Goal: Task Accomplishment & Management: Use online tool/utility

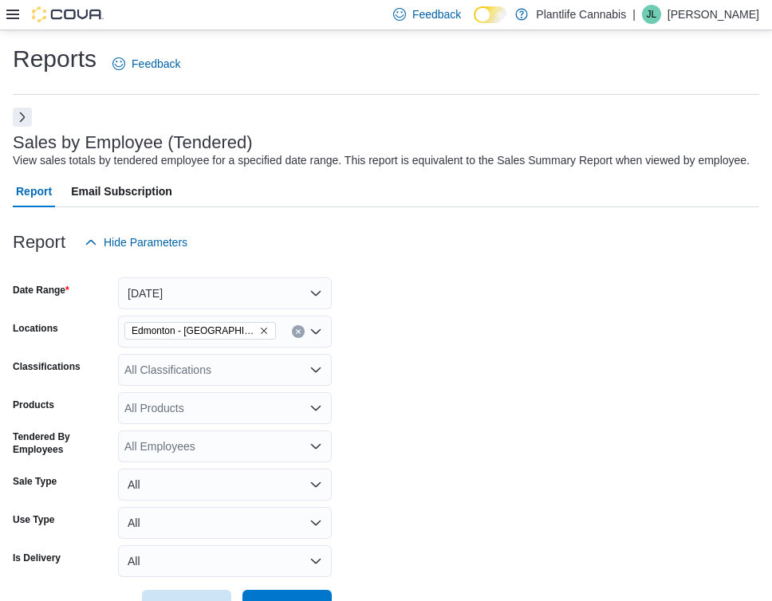
scroll to position [509, 0]
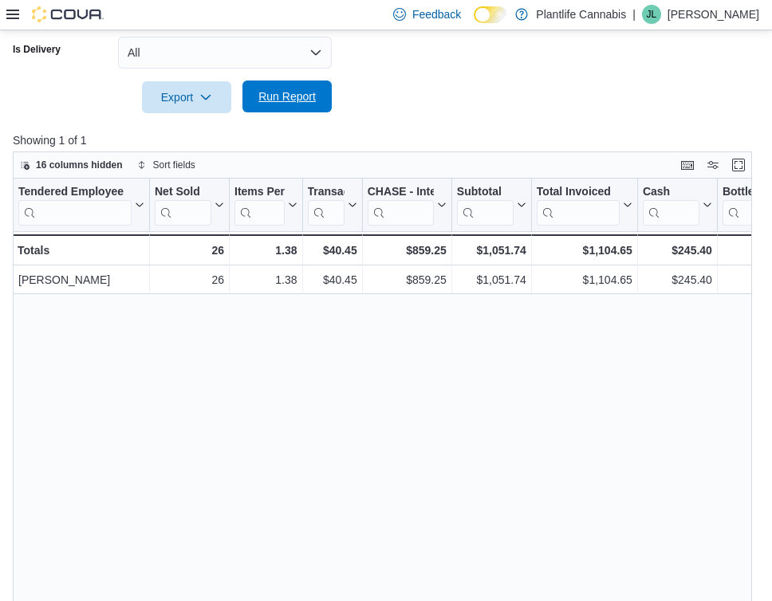
drag, startPoint x: 334, startPoint y: 108, endPoint x: 270, endPoint y: 124, distance: 65.6
drag, startPoint x: 268, startPoint y: 125, endPoint x: 396, endPoint y: 103, distance: 130.3
click at [272, 113] on span "Run Report" at bounding box center [287, 97] width 70 height 32
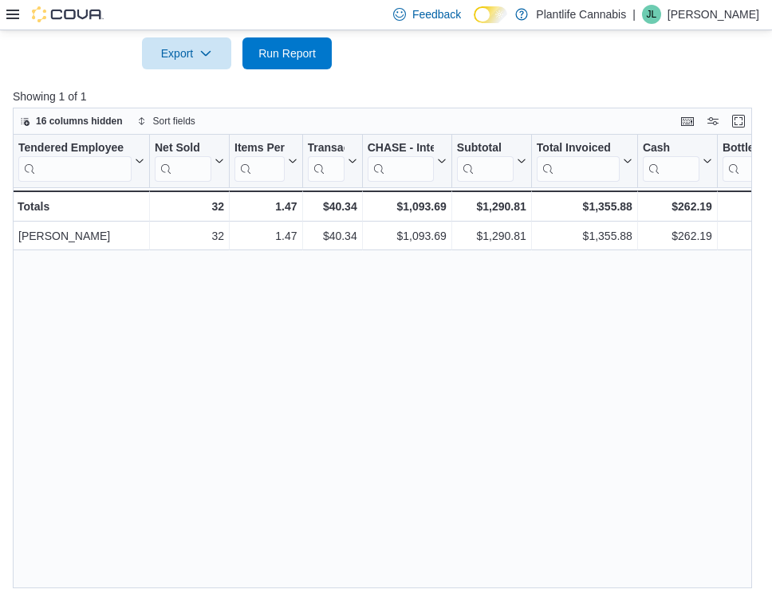
scroll to position [570, 0]
drag, startPoint x: 312, startPoint y: 62, endPoint x: 407, endPoint y: 65, distance: 95.0
click at [312, 62] on span "Run Report" at bounding box center [287, 53] width 70 height 32
click at [313, 61] on span "Run Report" at bounding box center [286, 53] width 57 height 16
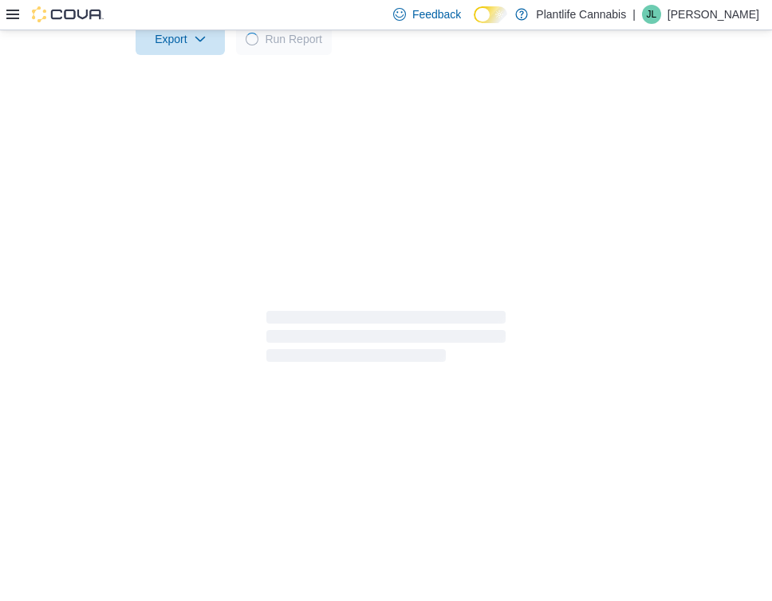
scroll to position [562, 0]
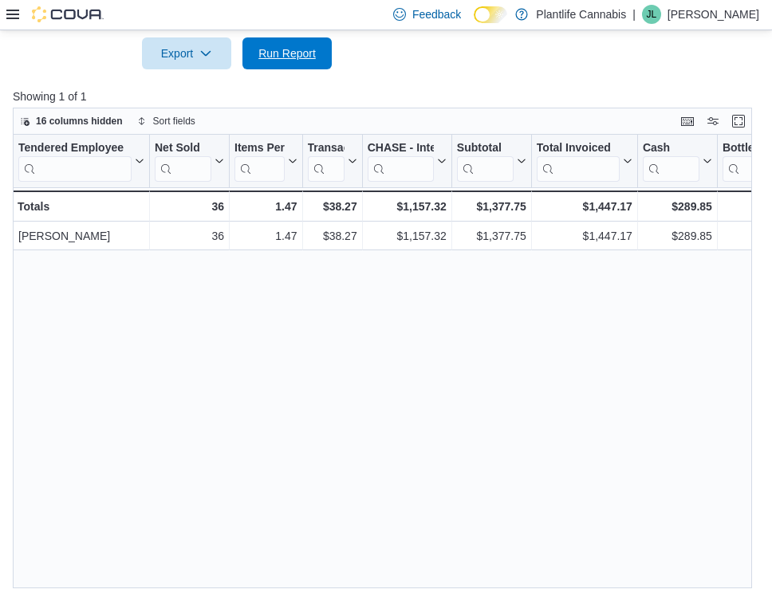
drag, startPoint x: 289, startPoint y: 68, endPoint x: 477, endPoint y: 77, distance: 188.5
click at [289, 61] on span "Run Report" at bounding box center [286, 53] width 57 height 16
click at [315, 61] on span "Run Report" at bounding box center [286, 53] width 57 height 16
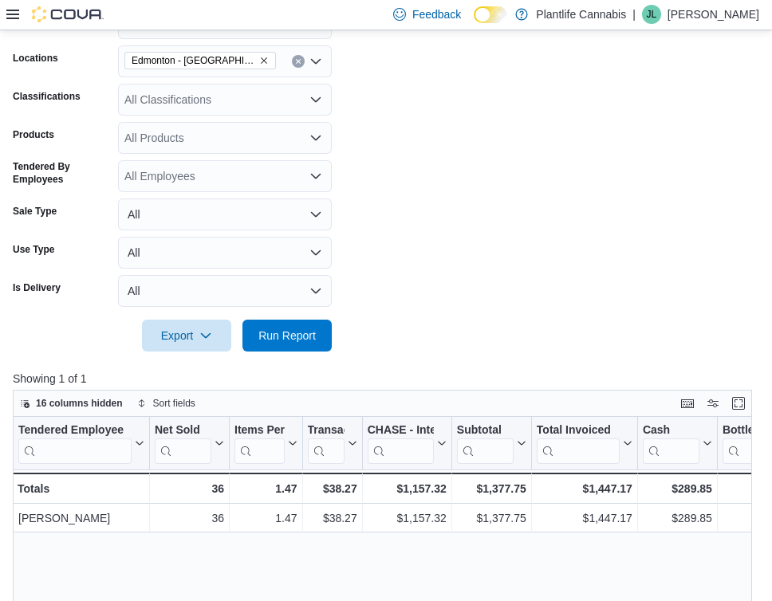
scroll to position [265, 0]
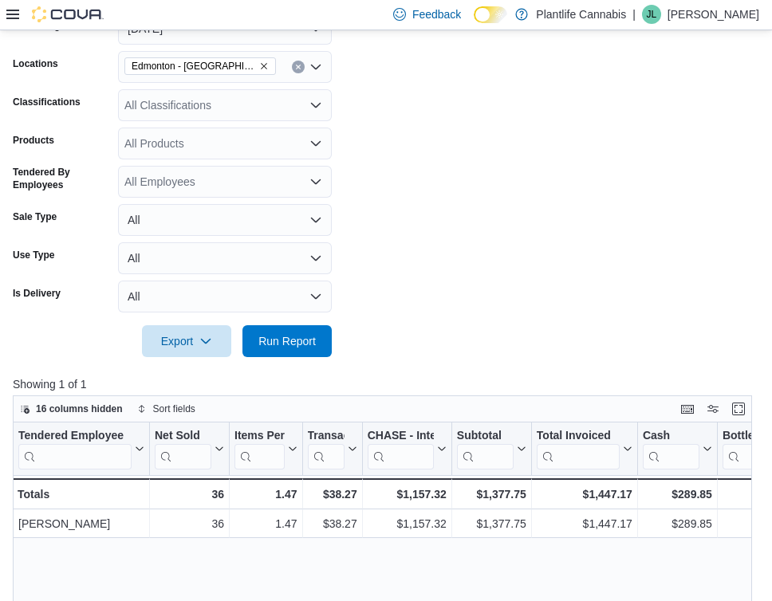
click at [254, 121] on div "All Classifications" at bounding box center [225, 105] width 214 height 32
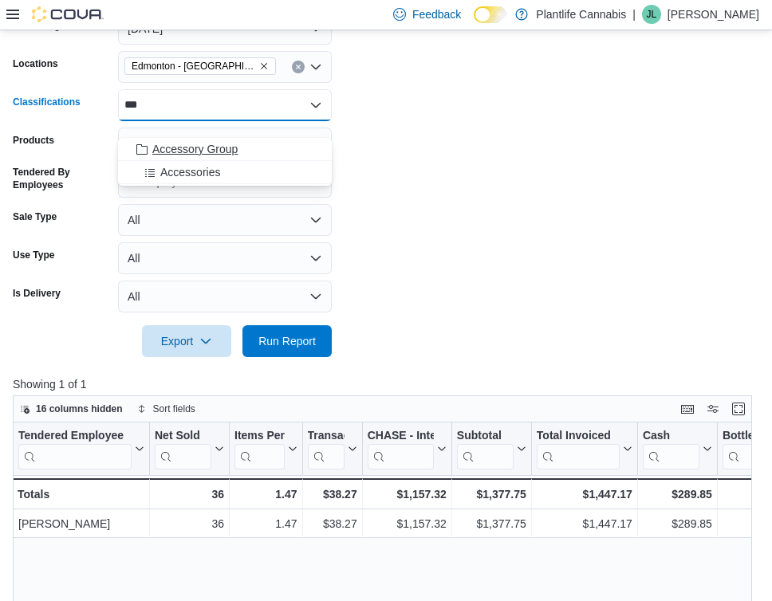
type input "***"
click at [258, 141] on div "Accessory Group" at bounding box center [225, 149] width 195 height 16
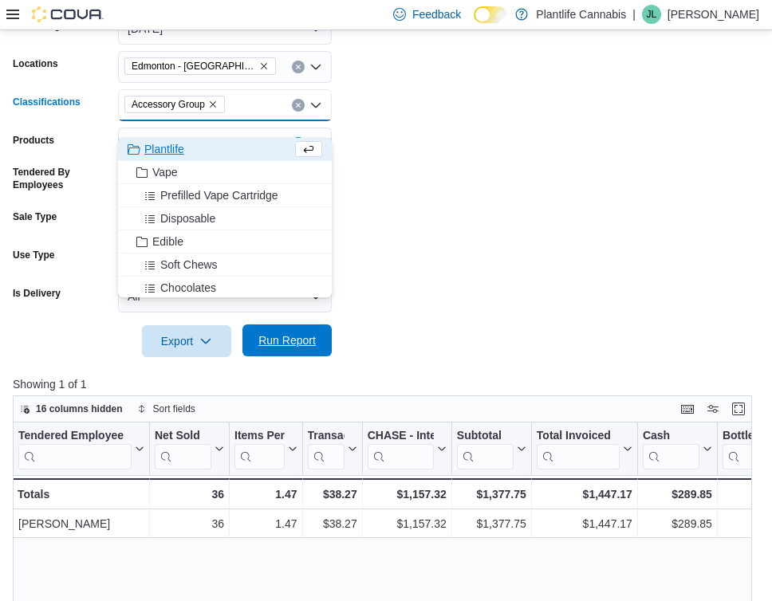
click at [295, 345] on span "Run Report" at bounding box center [287, 341] width 70 height 32
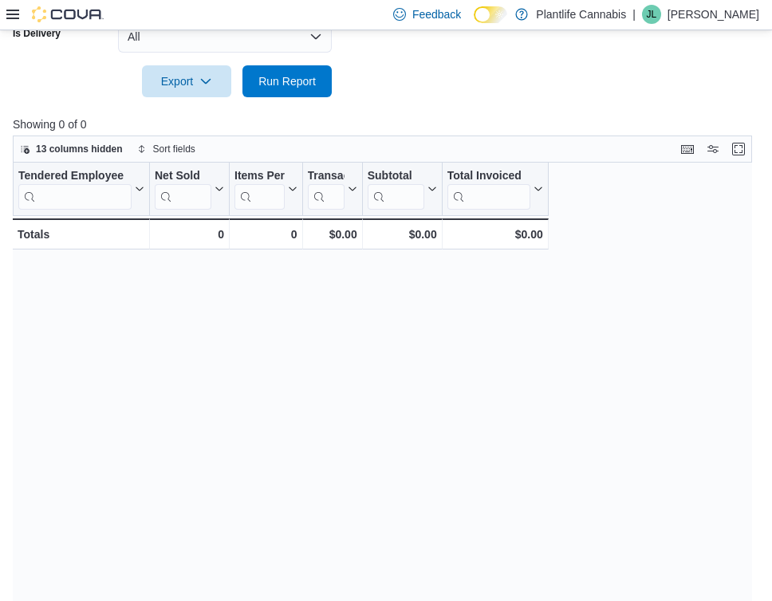
scroll to position [522, 0]
